Goal: Task Accomplishment & Management: Manage account settings

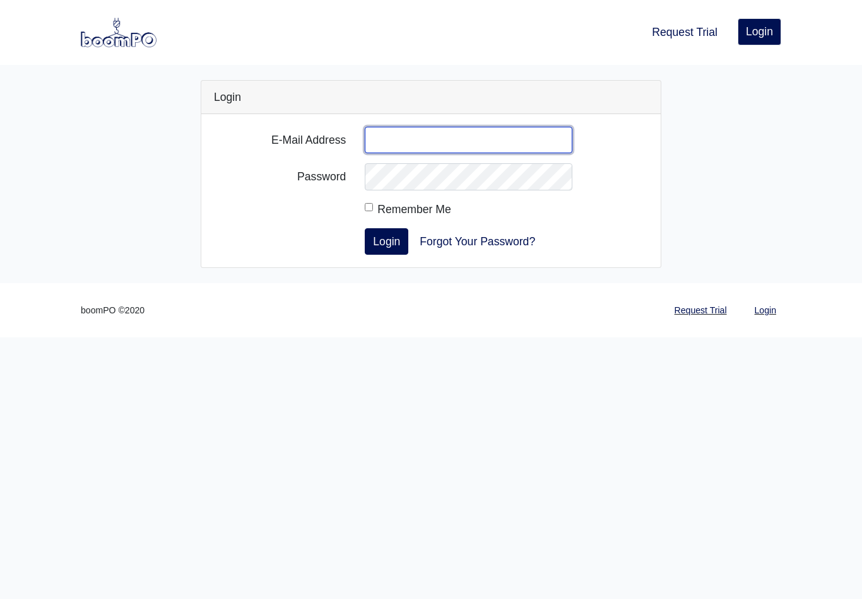
type input "[PERSON_NAME][EMAIL_ADDRESS][DOMAIN_NAME]"
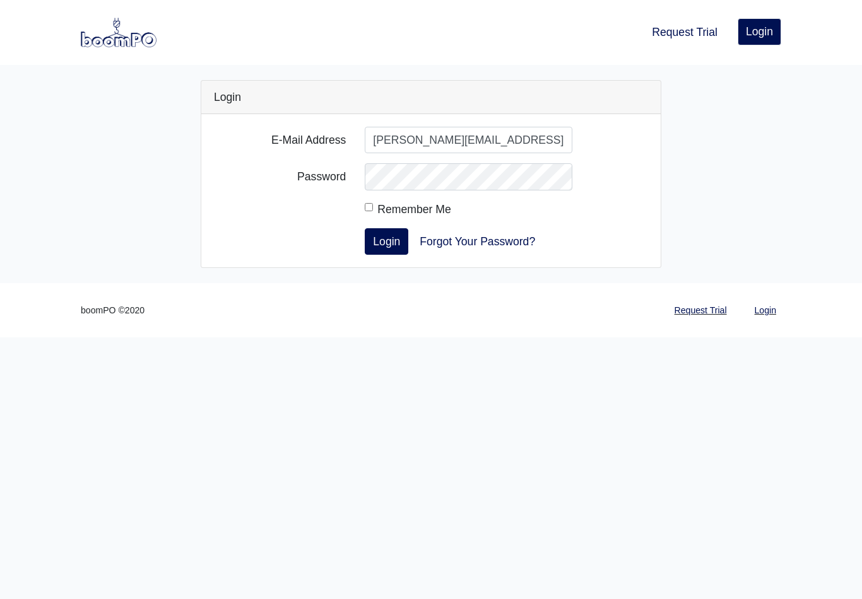
click at [386, 241] on button "Login" at bounding box center [387, 241] width 44 height 27
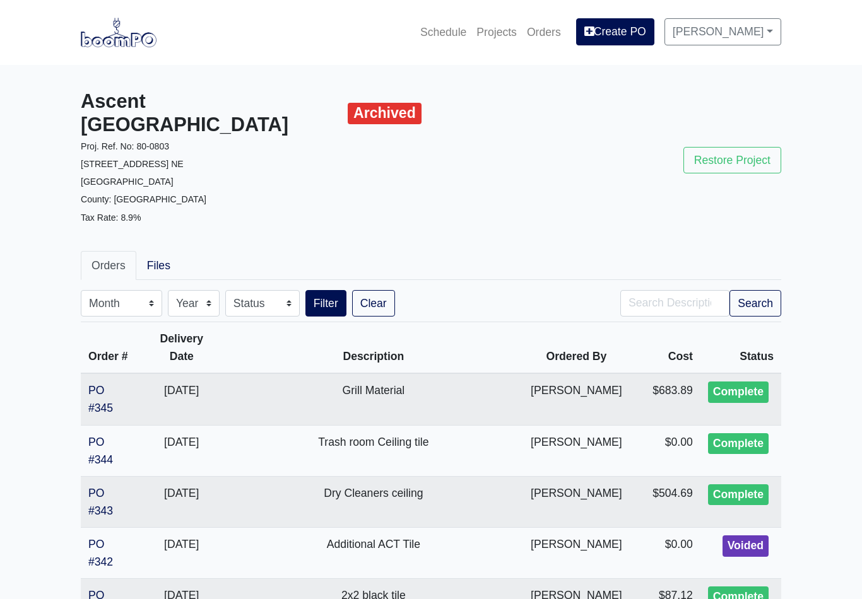
click at [492, 30] on link "Projects" at bounding box center [496, 32] width 50 height 28
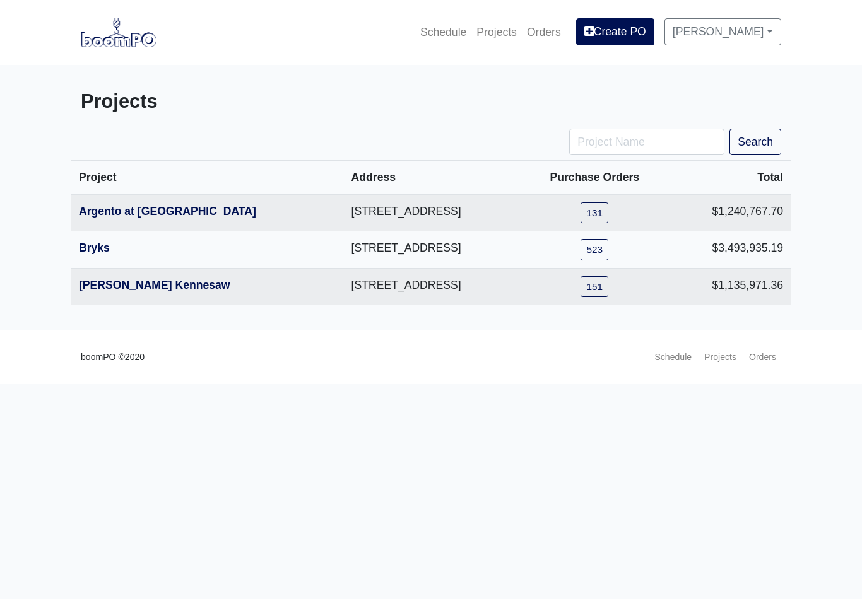
click at [201, 215] on link "Argento at Sugarloaf Parkway" at bounding box center [167, 211] width 177 height 13
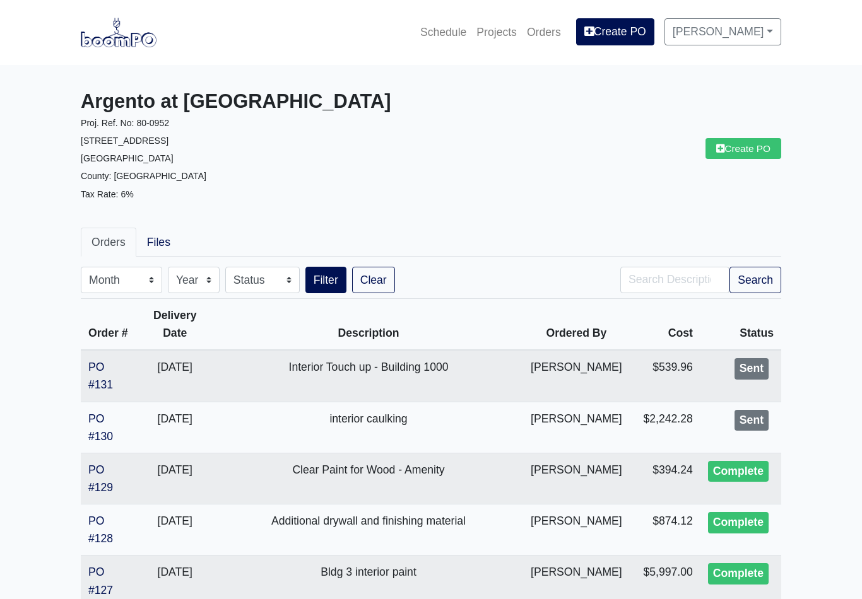
click at [739, 154] on link "Create PO" at bounding box center [743, 148] width 76 height 21
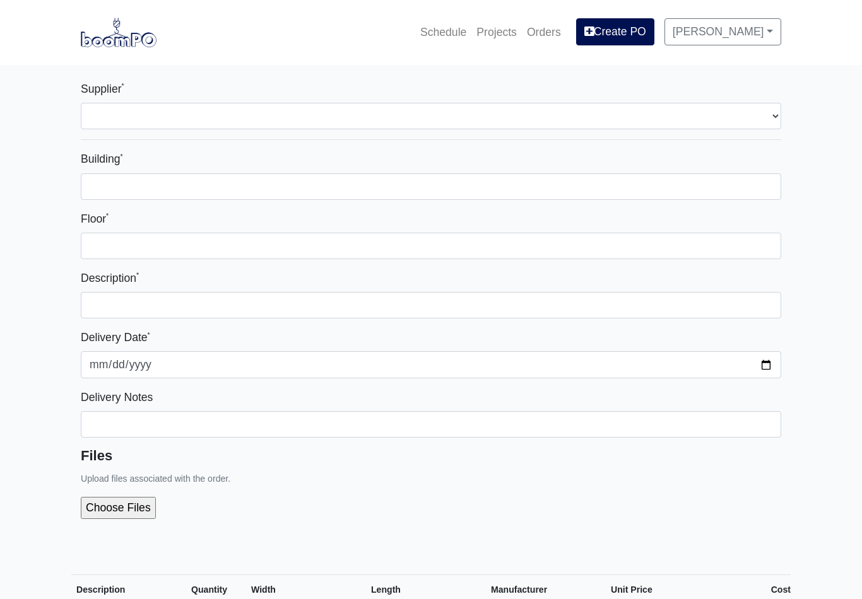
select select
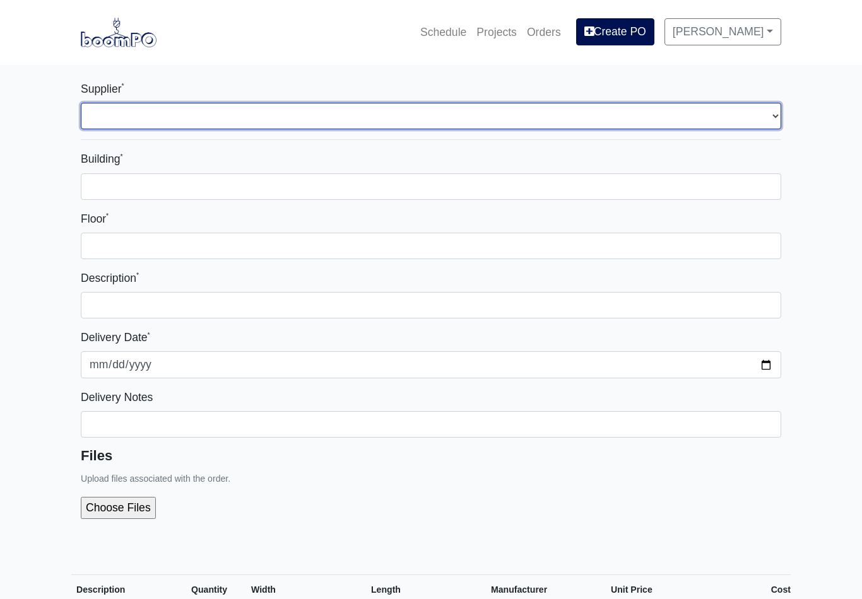
click at [762, 118] on select "Select one... L&W Supply - Mableton, GA Grabber Construction Products - Atlanta…" at bounding box center [431, 116] width 700 height 27
select select "1"
select select
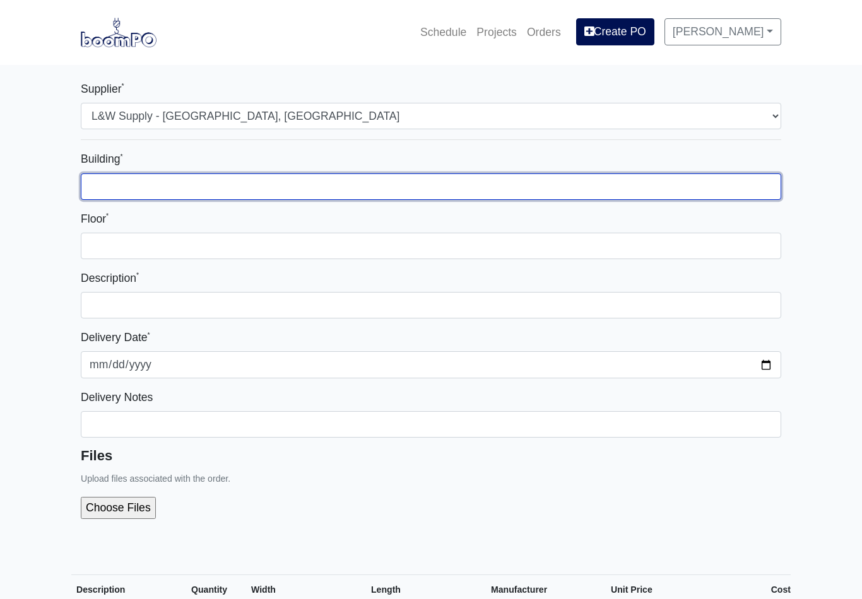
click at [489, 187] on input "Building *" at bounding box center [431, 187] width 700 height 27
type input "1 and 2"
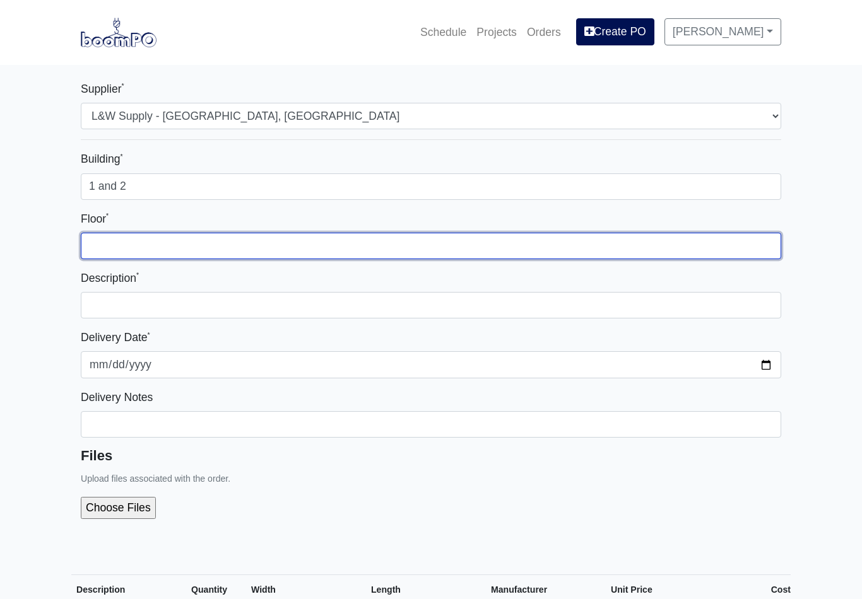
click at [483, 244] on input "Floor *" at bounding box center [431, 246] width 700 height 27
type input "all"
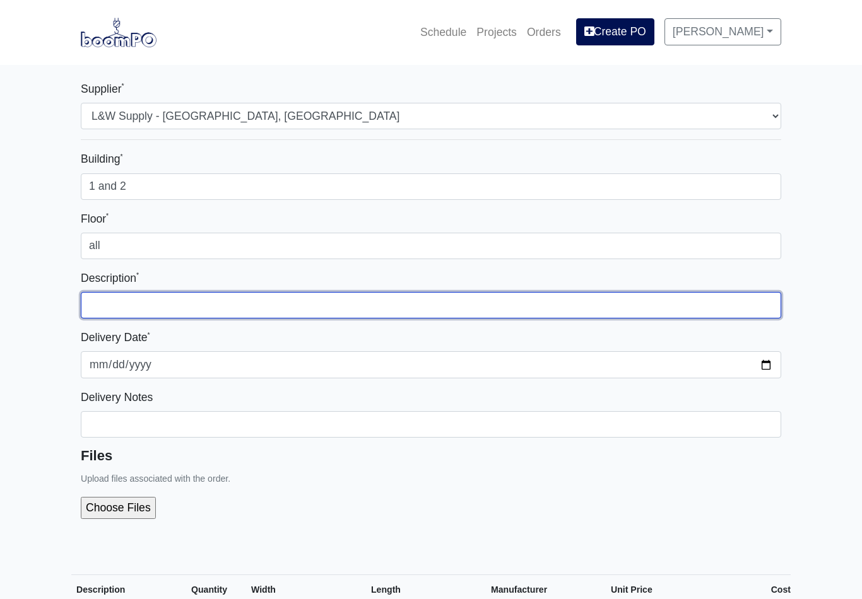
click at [461, 311] on input "text" at bounding box center [431, 305] width 700 height 27
type input "w"
type input "b"
type input "Bldg I and 3"
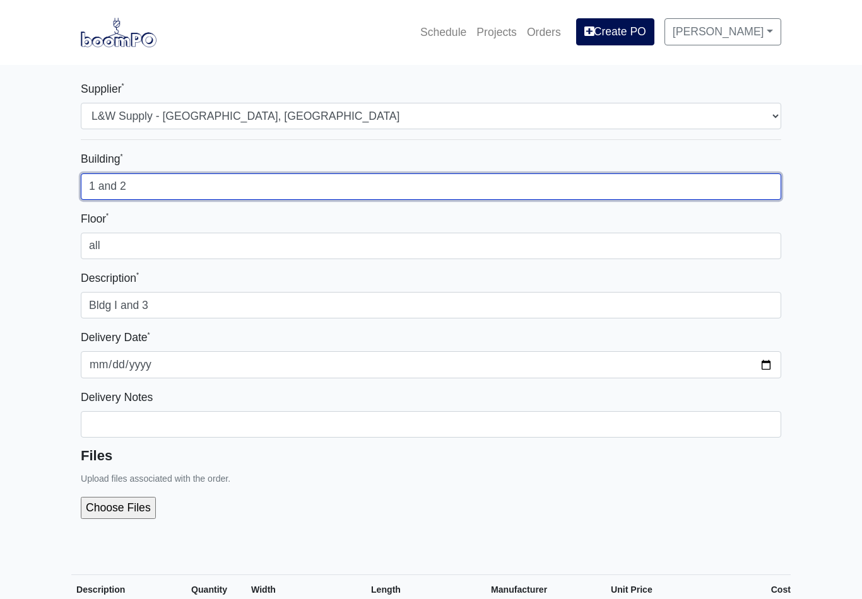
click at [158, 179] on input "1 and 2" at bounding box center [431, 187] width 700 height 27
click at [177, 181] on input "1 and 2" at bounding box center [431, 187] width 700 height 27
type input "1 and 3"
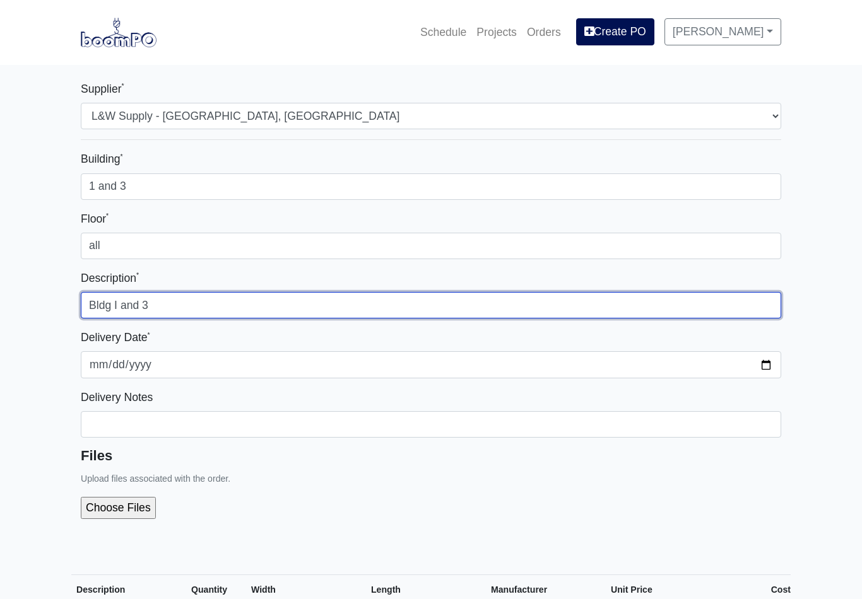
click at [240, 309] on input "Bldg I and 3" at bounding box center [431, 305] width 700 height 27
type input "Bldg I and 3 elevator drywall"
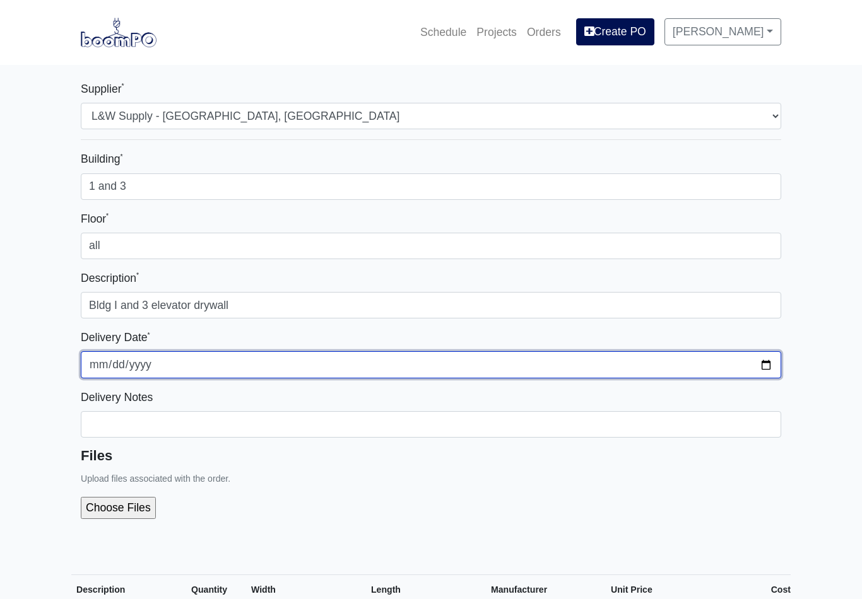
click at [698, 362] on input "2025-08-14" at bounding box center [431, 364] width 700 height 27
type input "2025-08-15"
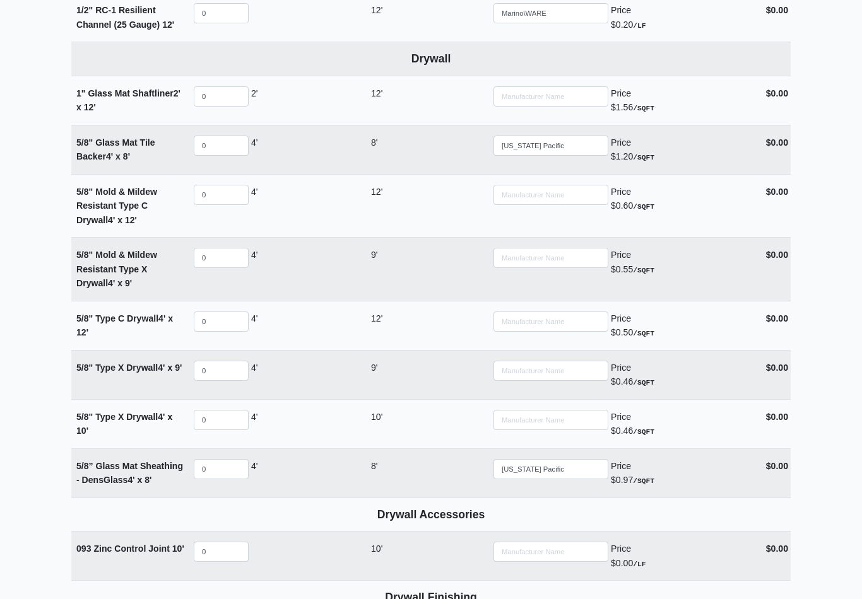
scroll to position [829, 0]
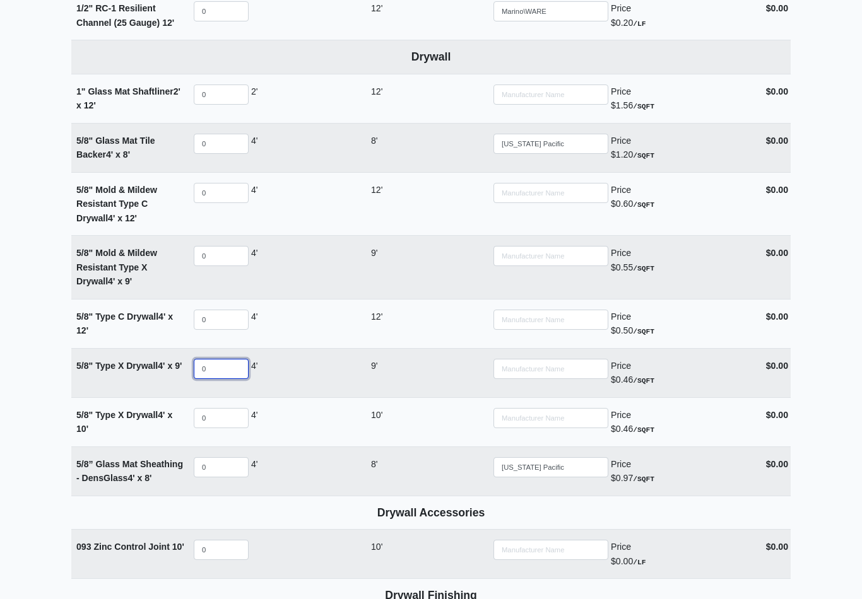
click at [234, 364] on input "0" at bounding box center [221, 370] width 55 height 20
select select
type input "5"
select select
type input "50"
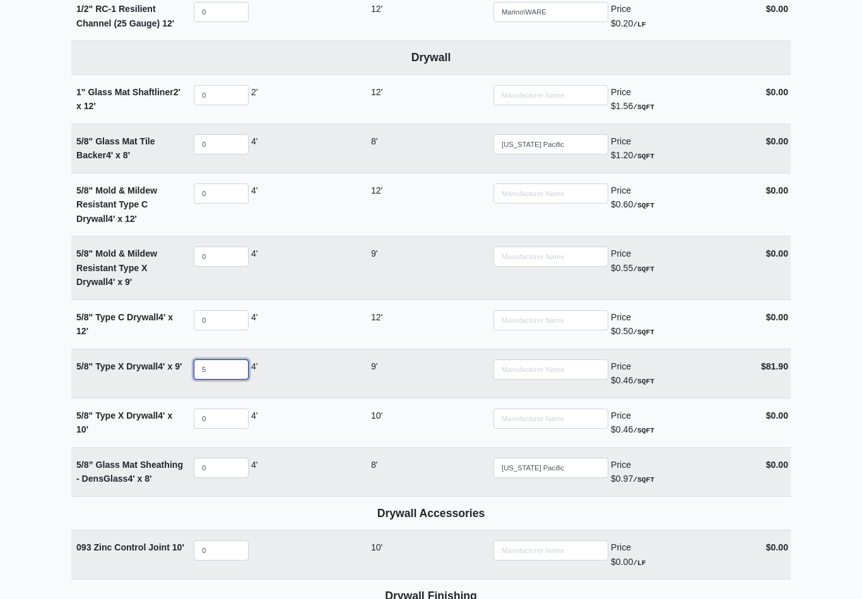
select select
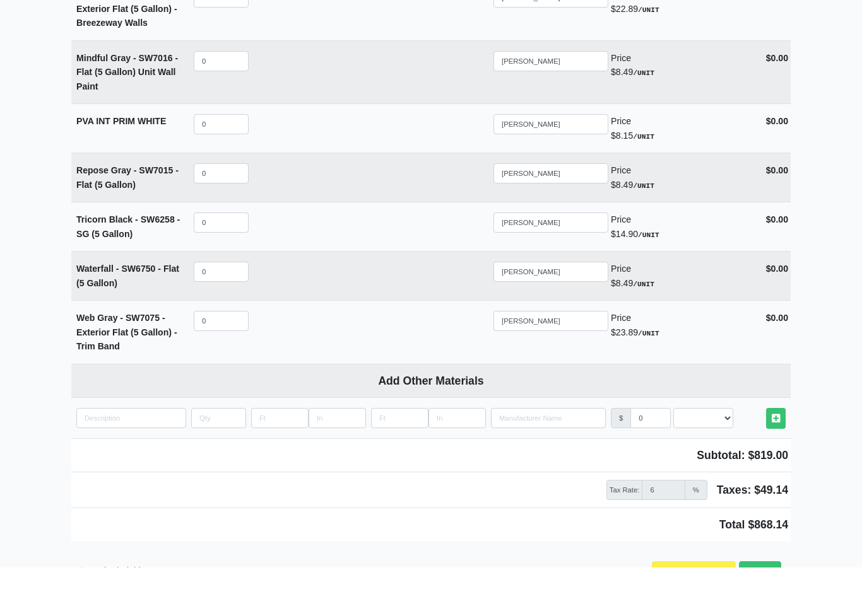
scroll to position [2994, 0]
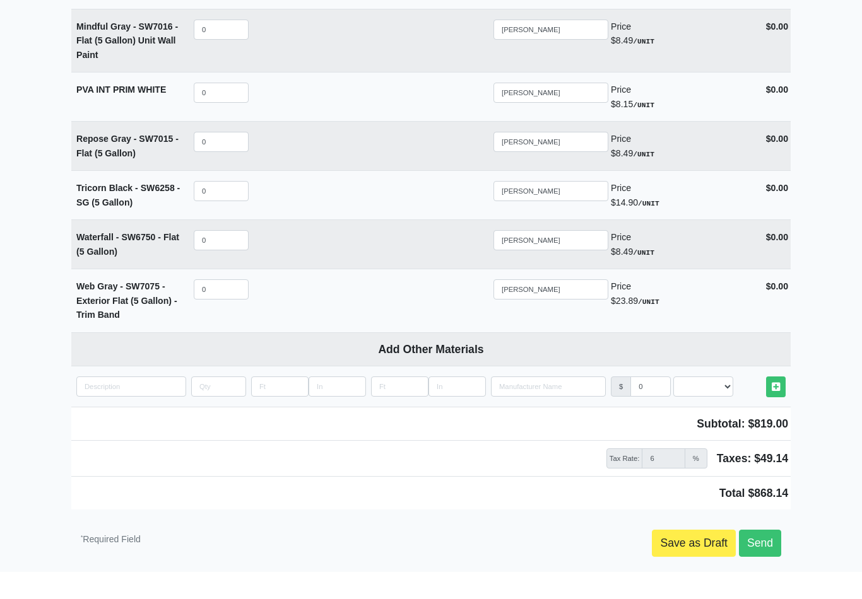
type input "50"
click at [763, 554] on link "Send" at bounding box center [760, 567] width 42 height 27
type input "2025-08-14"
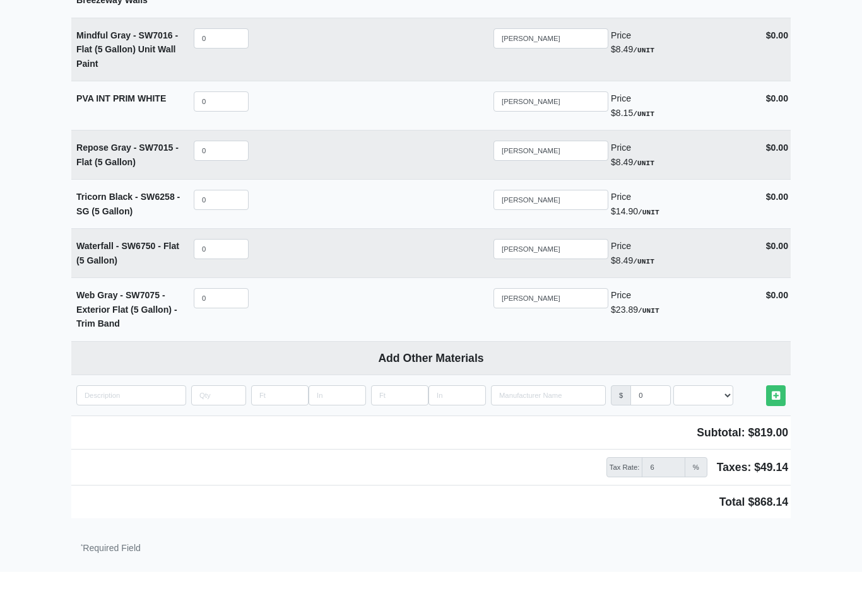
scroll to position [2966, 0]
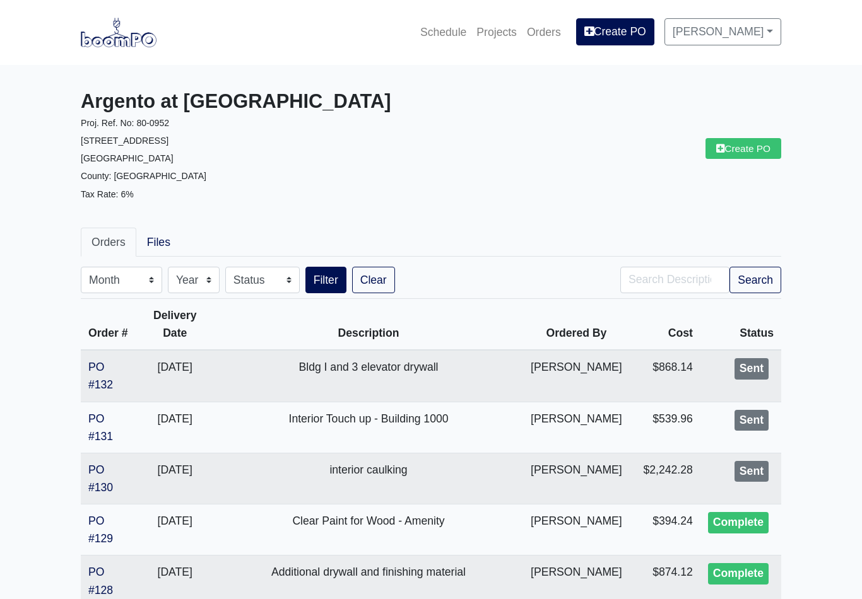
click at [92, 422] on link "PO #131" at bounding box center [100, 428] width 25 height 30
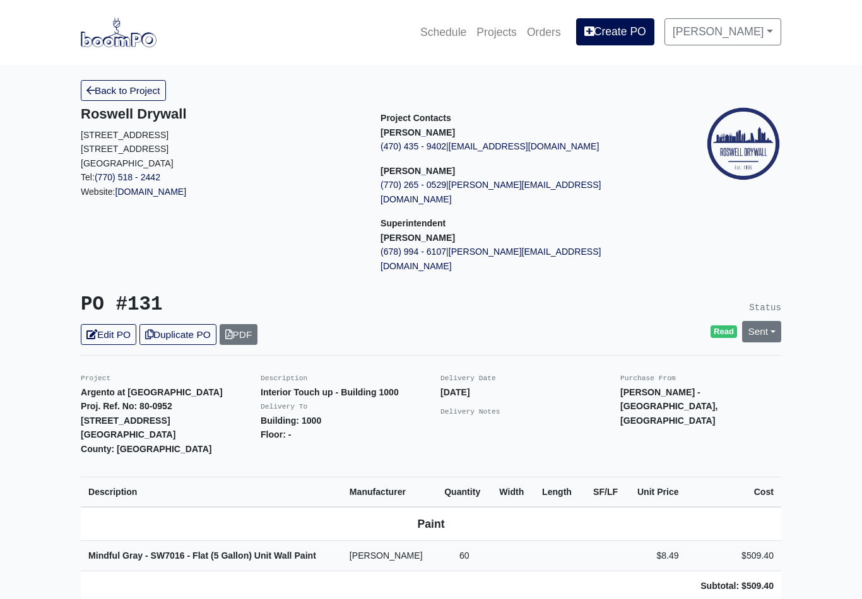
click at [97, 86] on link "Back to Project" at bounding box center [123, 90] width 85 height 21
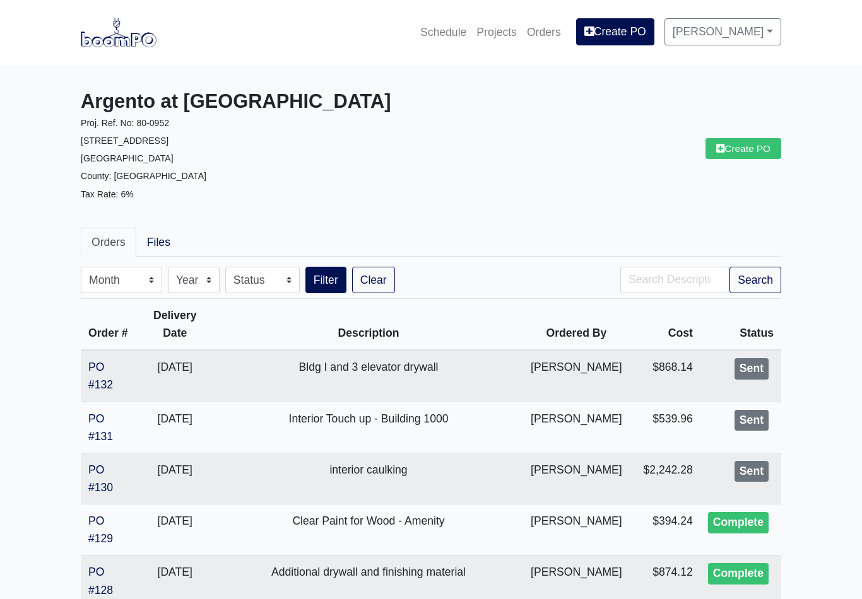
click at [92, 433] on link "PO #131" at bounding box center [100, 428] width 25 height 30
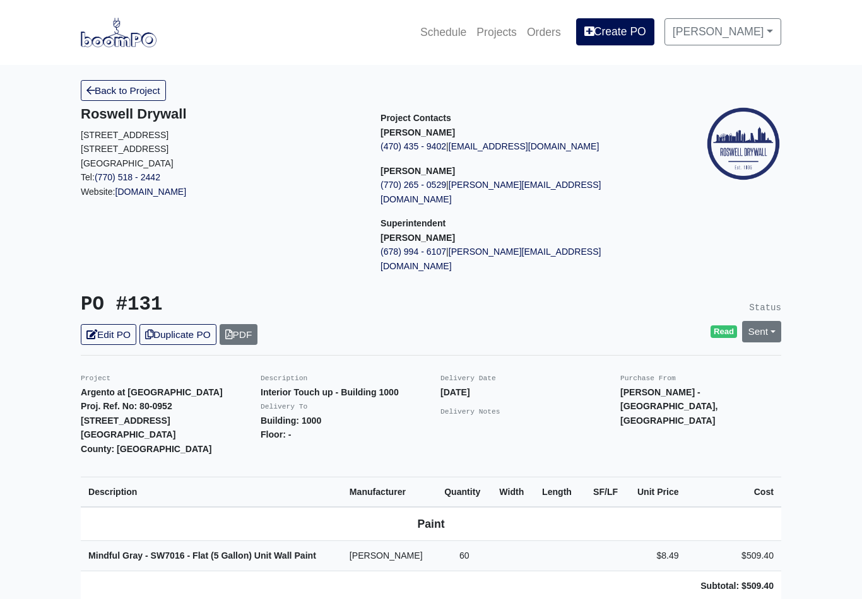
click at [772, 321] on link "Sent" at bounding box center [761, 331] width 39 height 21
click at [645, 390] on link "Complete" at bounding box center [690, 400] width 188 height 20
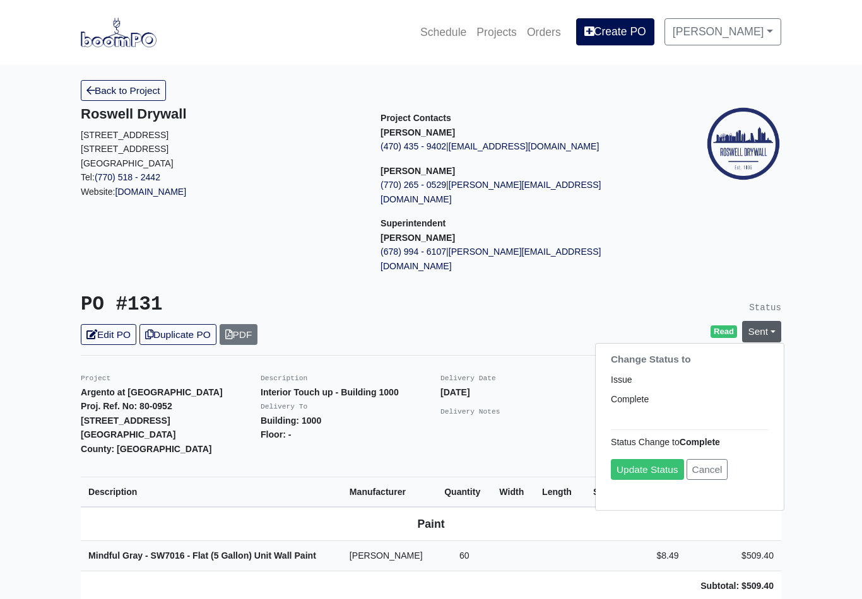
click at [656, 460] on link "Update Status" at bounding box center [647, 470] width 73 height 21
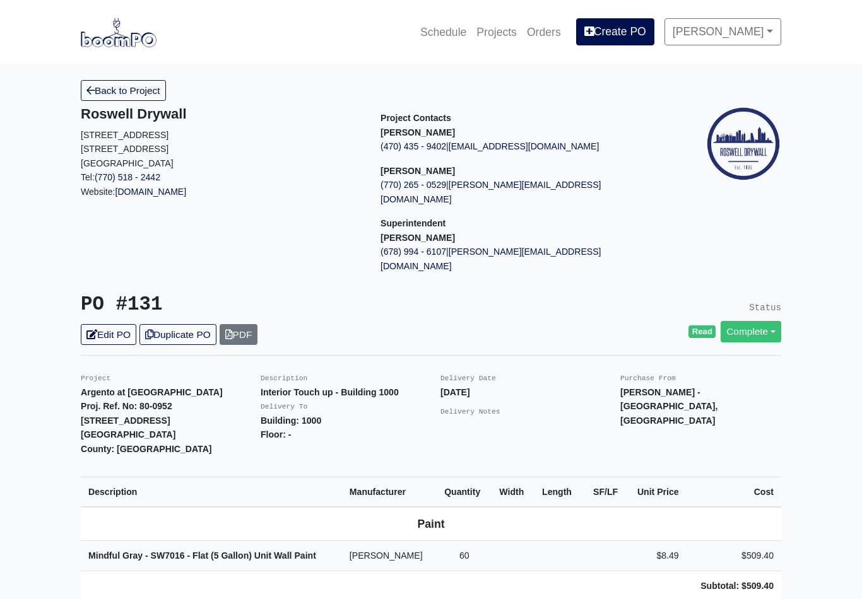
click at [94, 90] on icon at bounding box center [90, 90] width 8 height 9
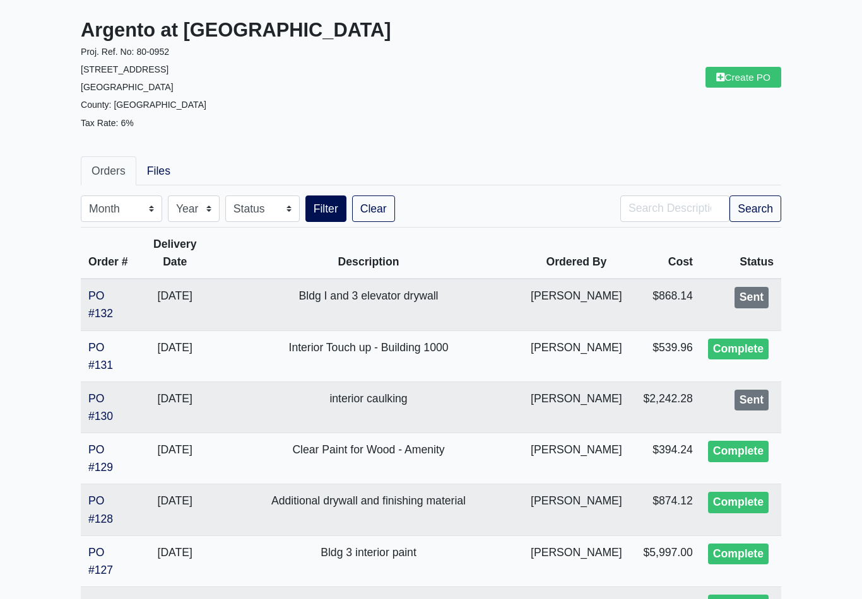
scroll to position [78, 0]
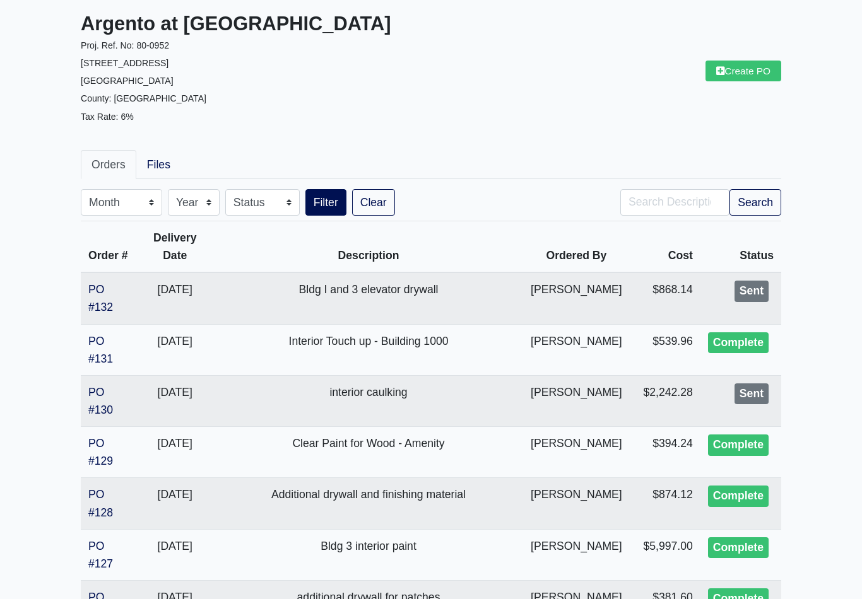
click at [90, 411] on link "PO #130" at bounding box center [100, 401] width 25 height 30
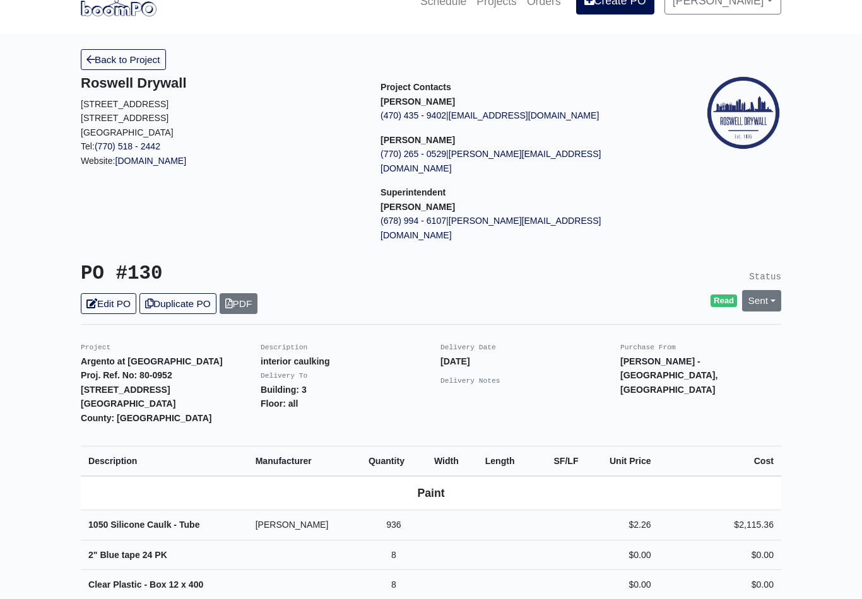
scroll to position [31, 0]
click at [768, 290] on link "Sent" at bounding box center [761, 300] width 39 height 21
click at [639, 359] on link "Complete" at bounding box center [690, 369] width 188 height 20
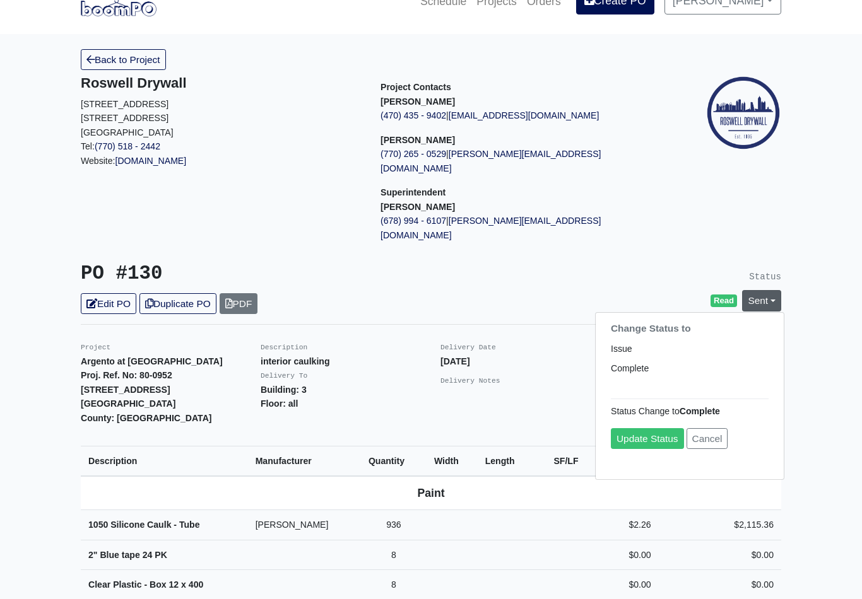
click at [661, 429] on link "Update Status" at bounding box center [647, 439] width 73 height 21
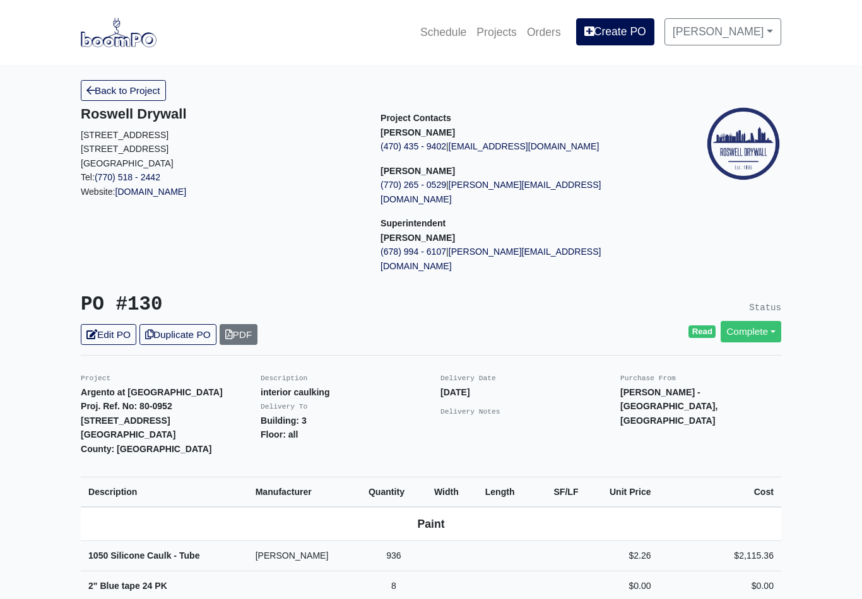
click at [97, 97] on link "Back to Project" at bounding box center [123, 90] width 85 height 21
